Goal: Find specific page/section: Find specific page/section

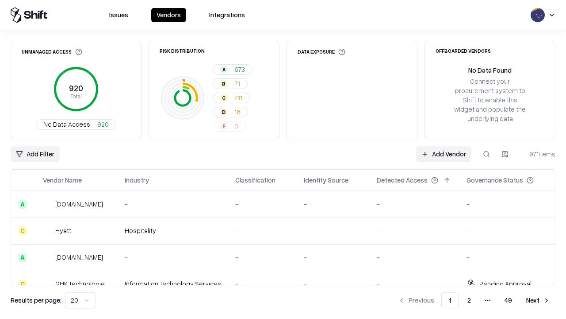
click at [283, 159] on div "Add Filter Add Vendor 971 items" at bounding box center [283, 154] width 545 height 16
click at [35, 154] on html "Issues Vendors Integrations Unmanaged Access 920 Total No Data Access 920 Risk …" at bounding box center [283, 159] width 566 height 319
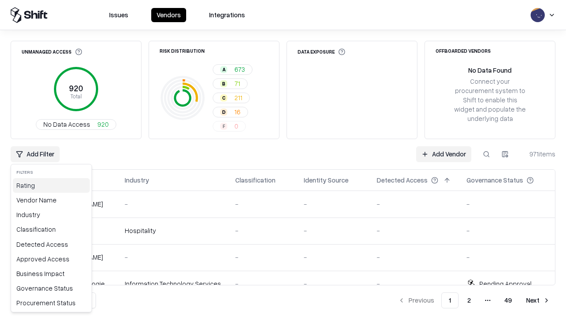
click at [51, 185] on div "Rating" at bounding box center [51, 185] width 77 height 15
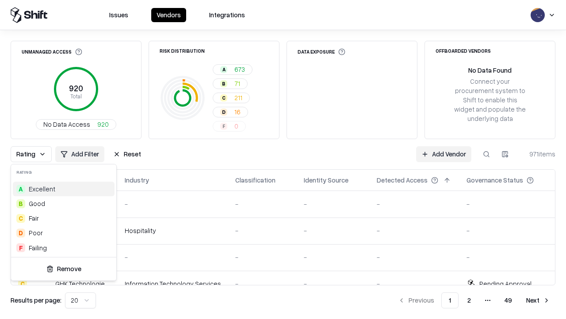
click at [283, 159] on html "Issues Vendors Integrations Unmanaged Access 920 Total No Data Access 920 Risk …" at bounding box center [283, 159] width 566 height 319
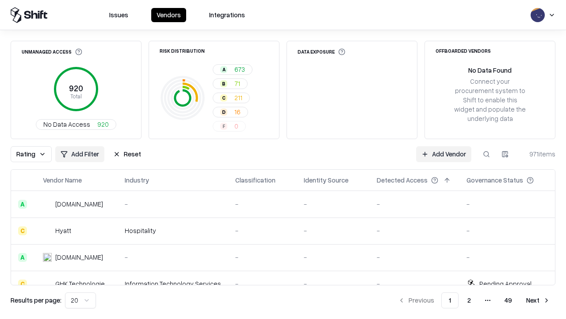
click at [127, 154] on button "Reset" at bounding box center [127, 154] width 39 height 16
click at [283, 159] on div "Add Filter Add Vendor 971 items" at bounding box center [283, 154] width 545 height 16
click at [35, 154] on html "Issues Vendors Integrations Unmanaged Access 920 Total No Data Access 920 Risk …" at bounding box center [283, 159] width 566 height 319
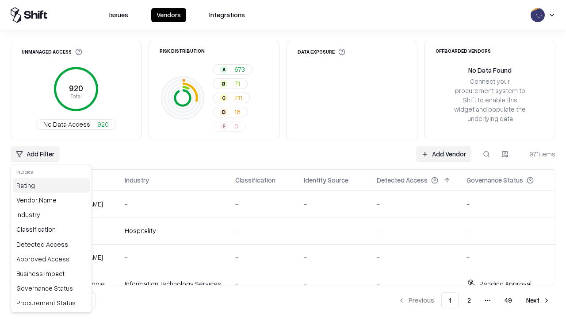
click at [51, 185] on div "Rating" at bounding box center [51, 185] width 77 height 15
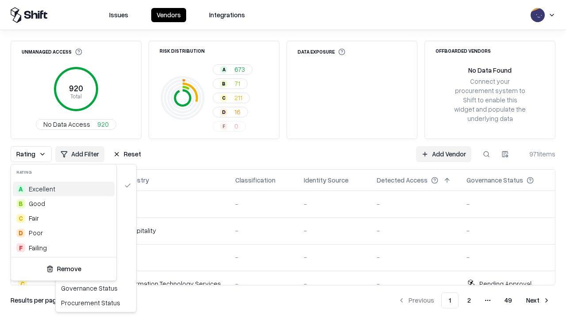
click at [64, 203] on div "B Good" at bounding box center [64, 203] width 102 height 15
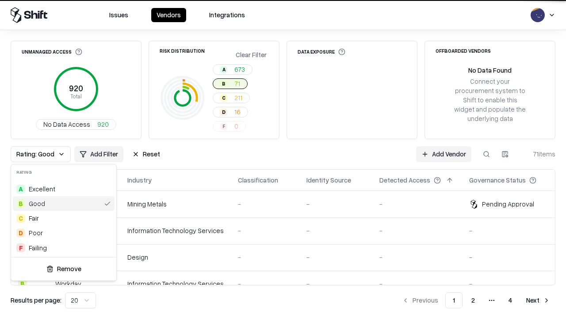
click at [283, 159] on html "Issues Vendors Integrations Unmanaged Access 920 Total No Data Access 920 Risk …" at bounding box center [283, 159] width 566 height 319
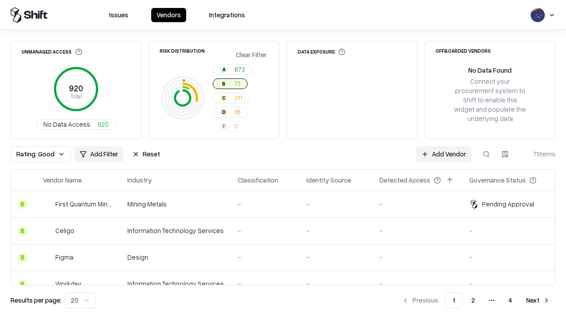
click at [283, 159] on div "Rating: Good Add Filter Reset Add Vendor 71 items" at bounding box center [283, 154] width 545 height 16
click at [146, 154] on button "Reset" at bounding box center [146, 154] width 39 height 16
click at [283, 159] on div "Add Filter Add Vendor 71 items" at bounding box center [283, 154] width 545 height 16
click at [35, 154] on html "Issues Vendors Integrations Unmanaged Access 920 Total No Data Access 920 Risk …" at bounding box center [283, 159] width 566 height 319
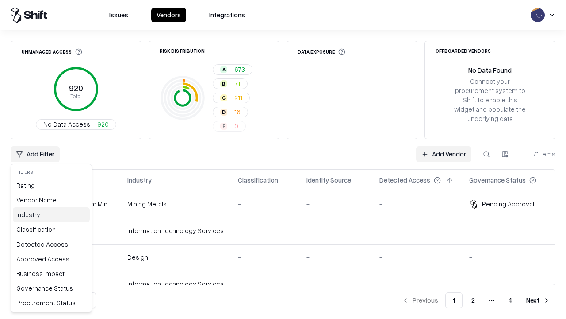
click at [51, 214] on div "Industry" at bounding box center [51, 214] width 77 height 15
